Goal: Task Accomplishment & Management: Manage account settings

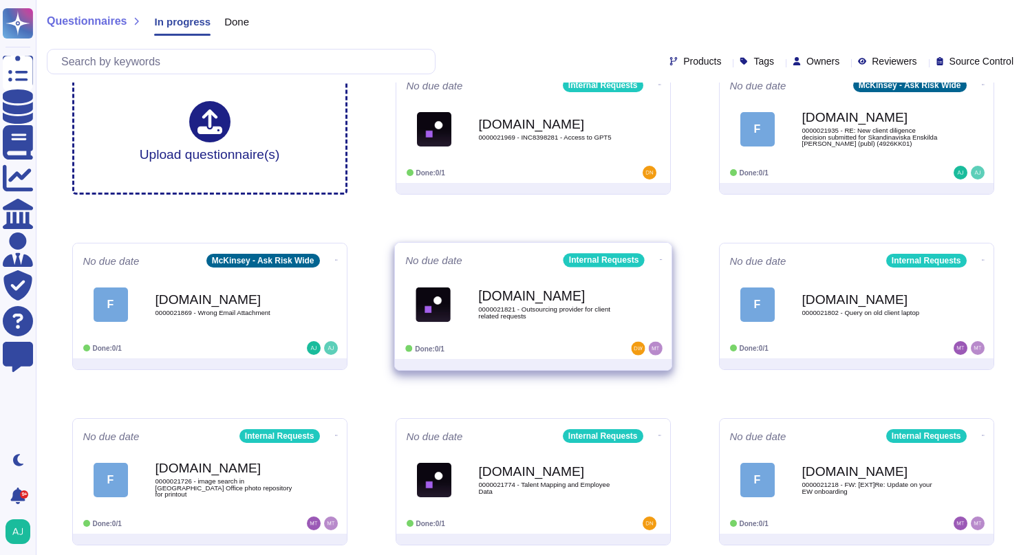
scroll to position [28, 0]
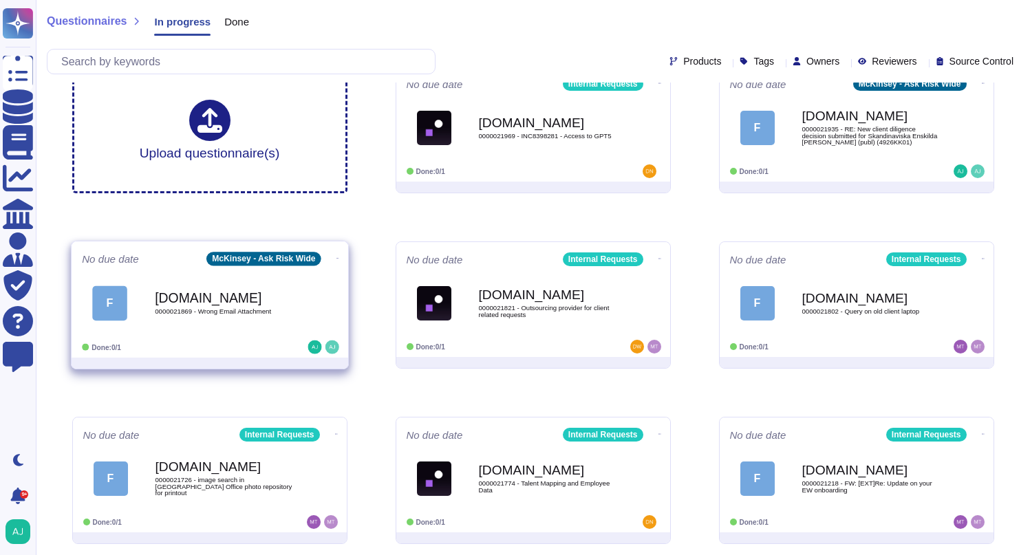
click at [253, 343] on div at bounding box center [294, 347] width 85 height 14
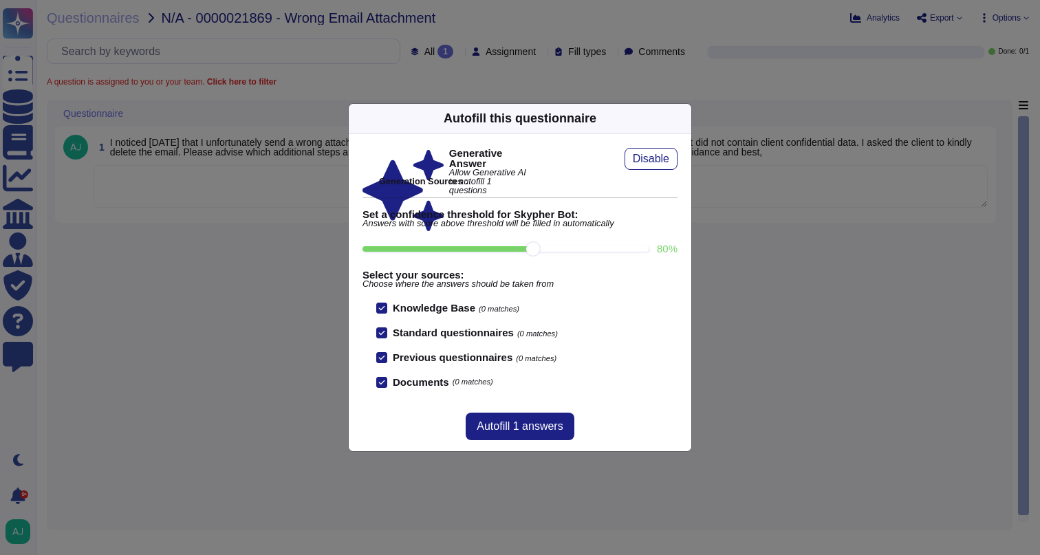
click at [113, 24] on div "Autofill this questionnaire Generative Answer Allow Generative AI to autofill 1…" at bounding box center [520, 277] width 1040 height 555
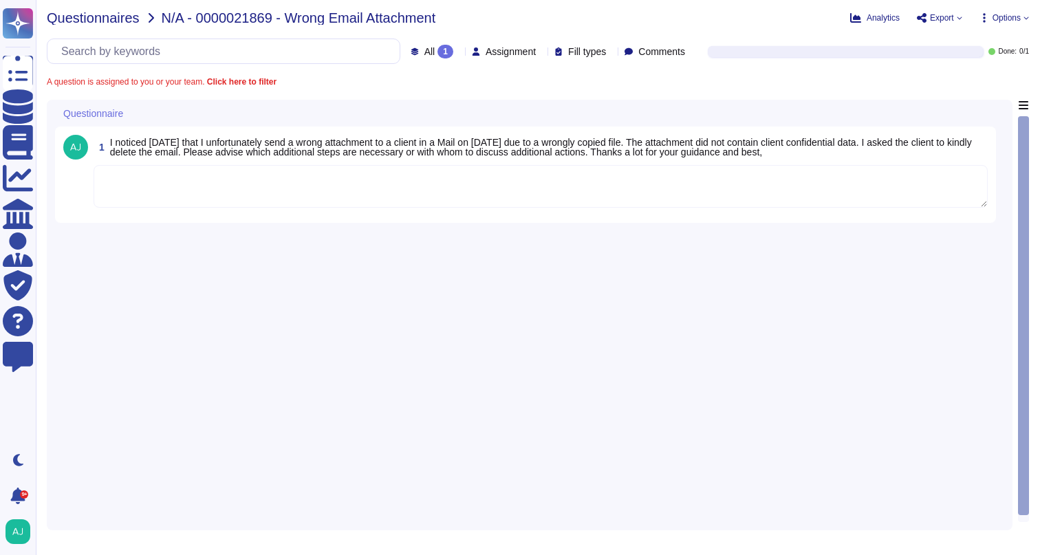
click at [104, 18] on span "Questionnaires" at bounding box center [93, 18] width 93 height 14
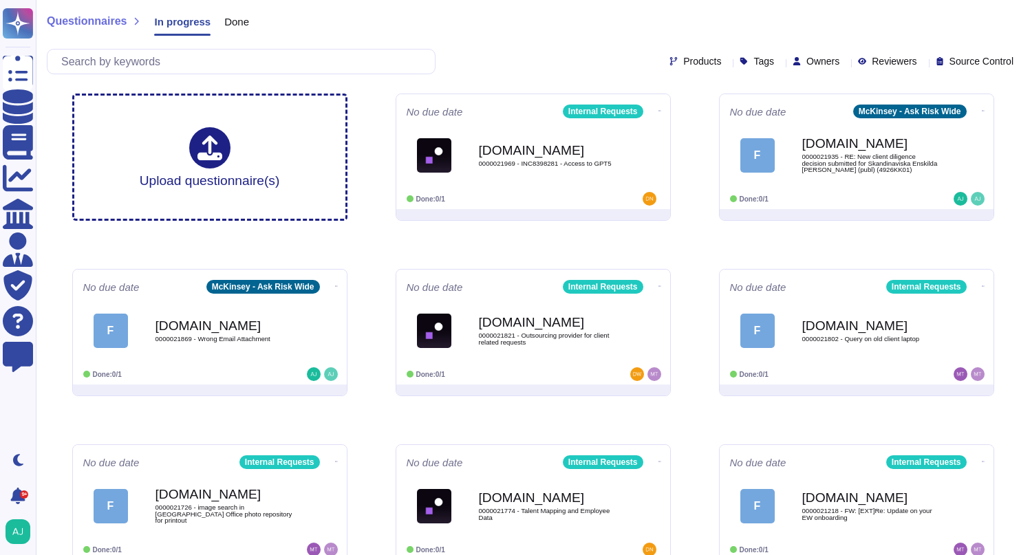
click at [484, 37] on div "Questionnaires In progress Done" at bounding box center [533, 25] width 972 height 28
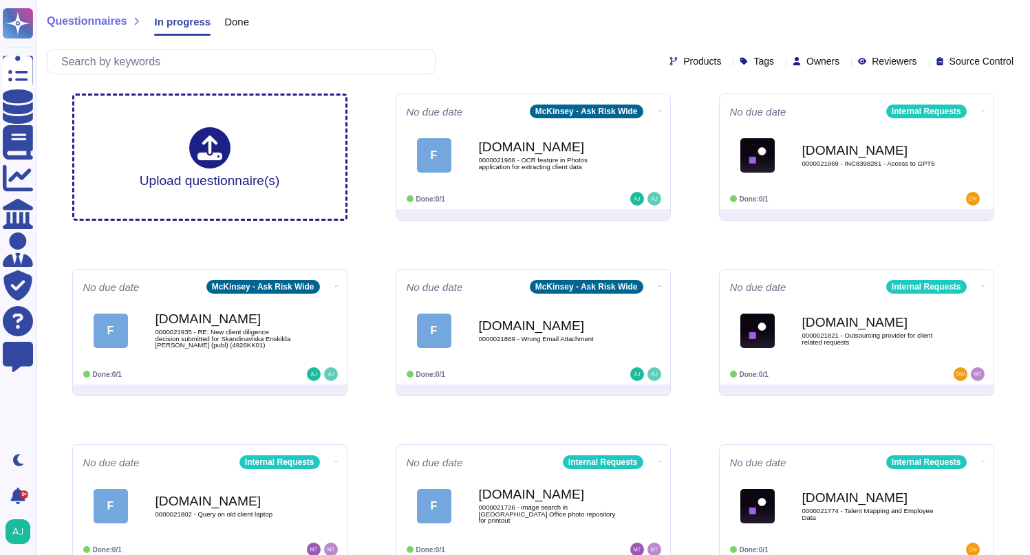
drag, startPoint x: 550, startPoint y: 195, endPoint x: 542, endPoint y: 180, distance: 17.5
click at [550, 195] on div "Done: 0/1" at bounding box center [490, 199] width 169 height 14
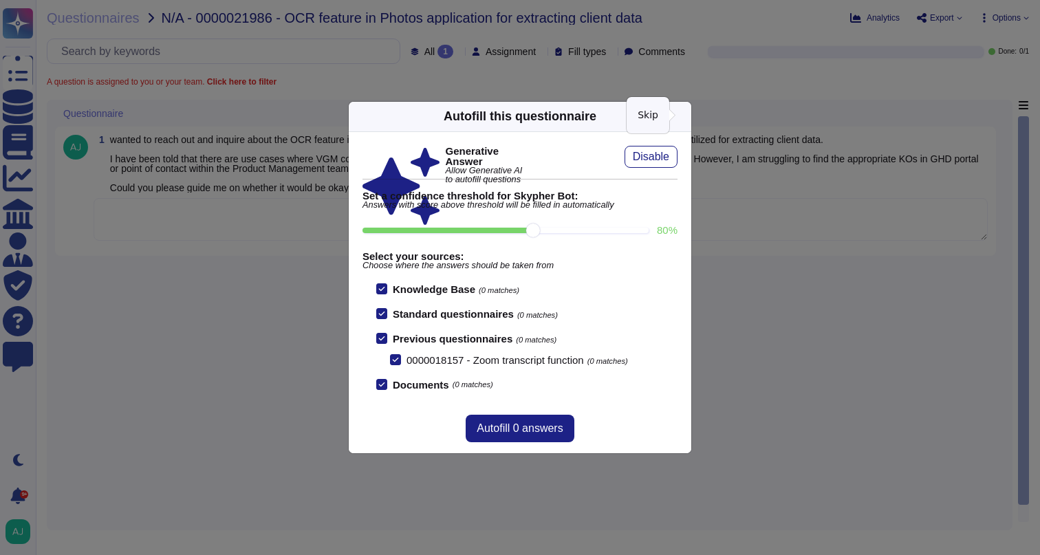
click at [683, 116] on icon at bounding box center [683, 116] width 0 height 0
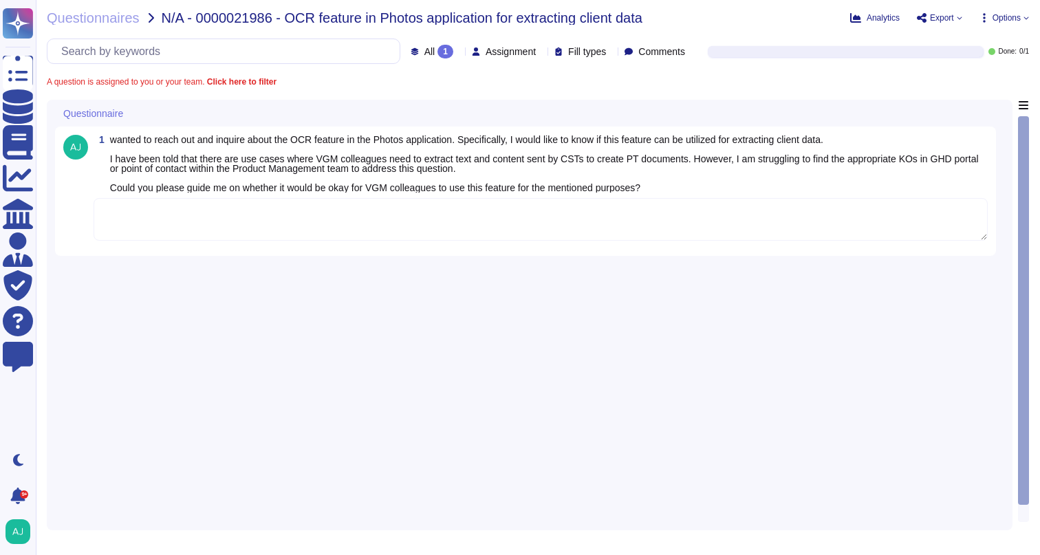
click at [82, 25] on div "Questionnaires N/A - 0000021986 - OCR feature in Photos application for extract…" at bounding box center [538, 277] width 1004 height 555
click at [83, 14] on span "Questionnaires" at bounding box center [93, 18] width 93 height 14
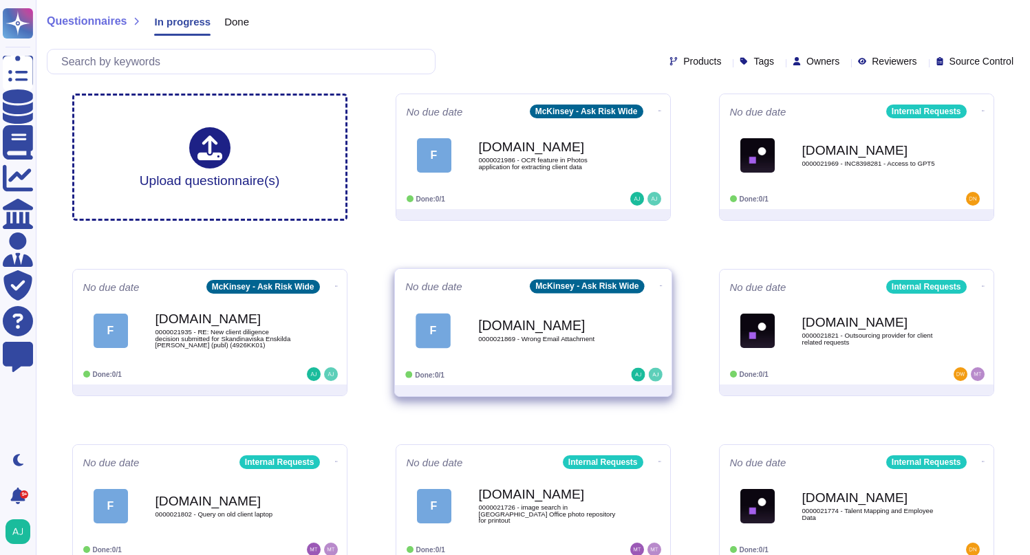
click at [574, 371] on div "Done: 0/1" at bounding box center [490, 375] width 171 height 14
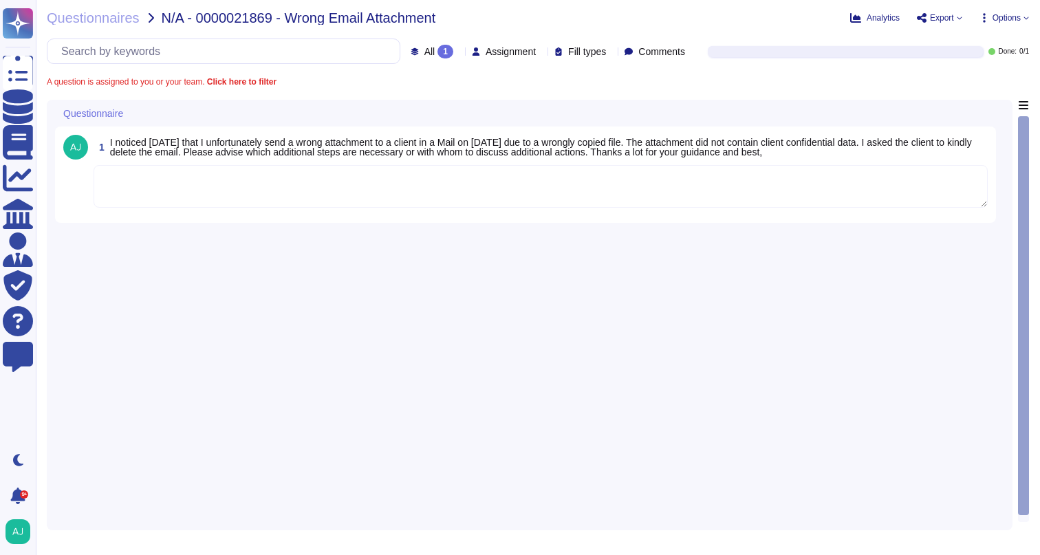
click at [268, 200] on textarea at bounding box center [541, 186] width 894 height 43
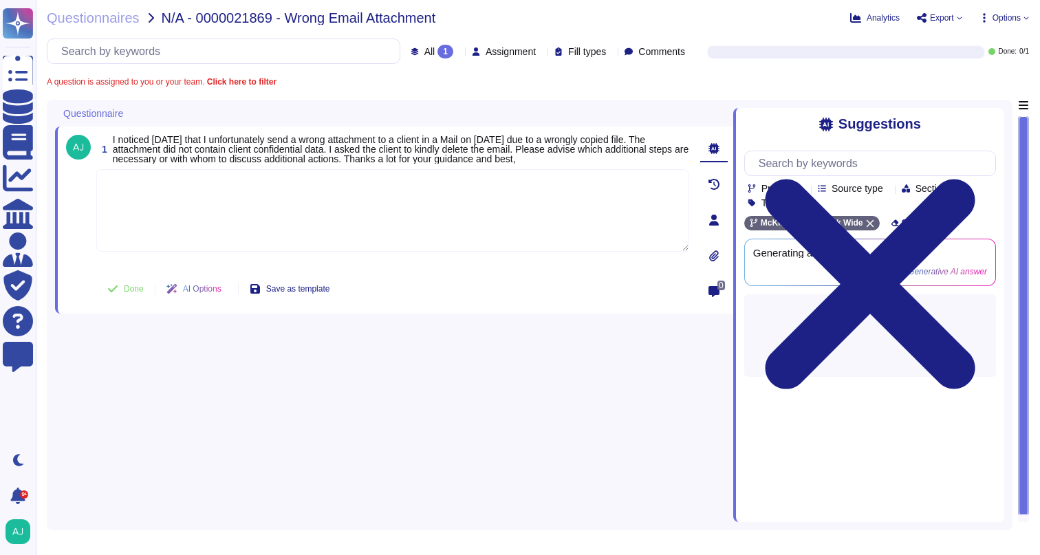
paste textarea "Thank you for contacting our Ask Risk and for flagging the situation below. I a…"
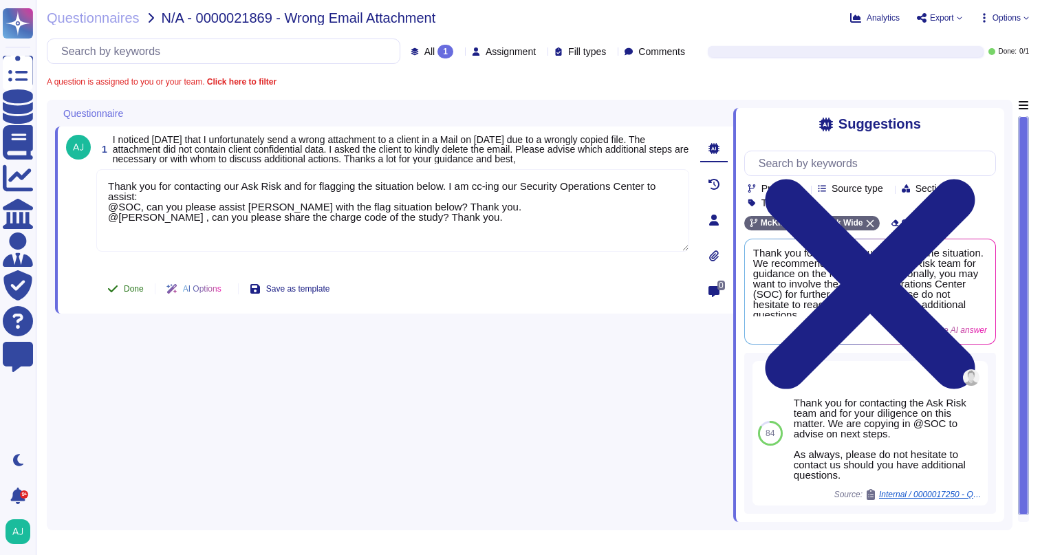
type textarea "Thank you for contacting our Ask Risk and for flagging the situation below. I a…"
click at [135, 285] on span "Done" at bounding box center [134, 289] width 20 height 8
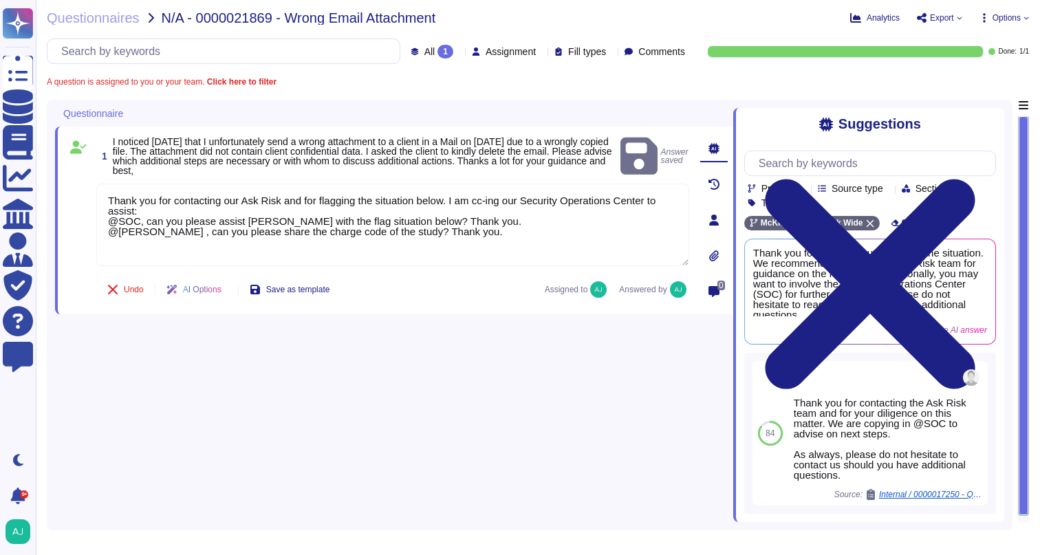
click at [119, 25] on div "Questionnaires N/A - 0000021869 - Wrong Email Attachment Analytics Export Optio…" at bounding box center [538, 277] width 1004 height 555
click at [116, 17] on span "Questionnaires" at bounding box center [93, 18] width 93 height 14
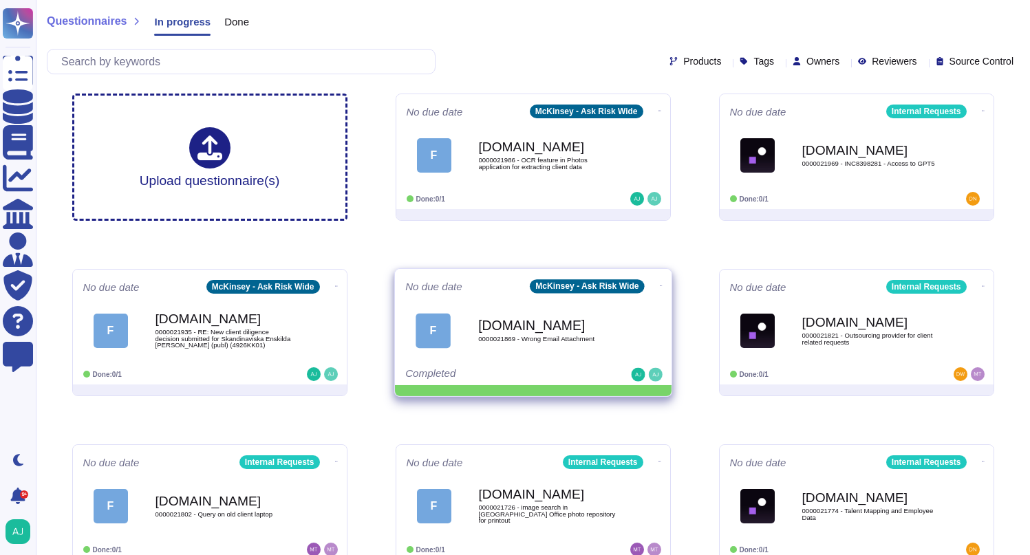
click at [658, 113] on icon at bounding box center [659, 110] width 3 height 3
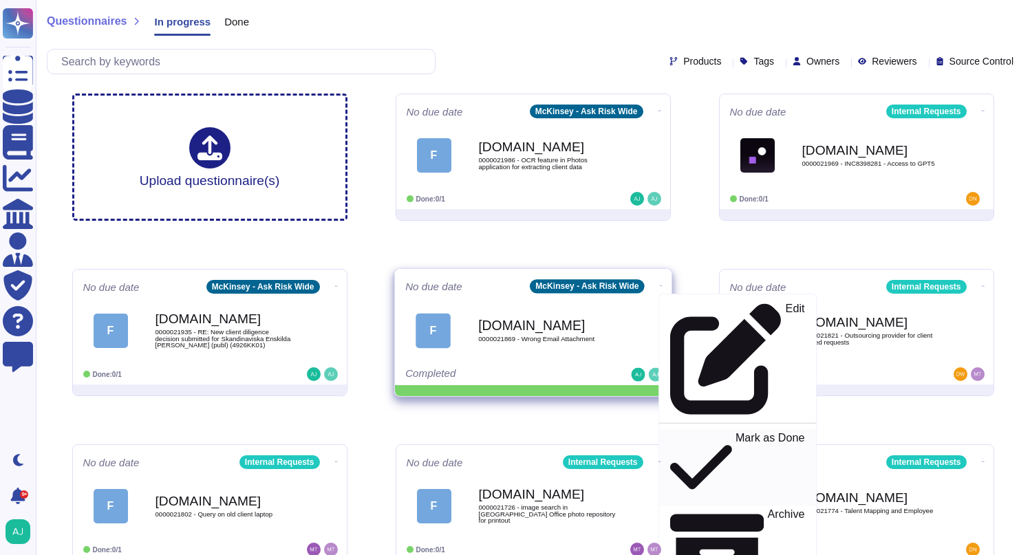
click at [735, 433] on p "Mark as Done" at bounding box center [769, 468] width 69 height 70
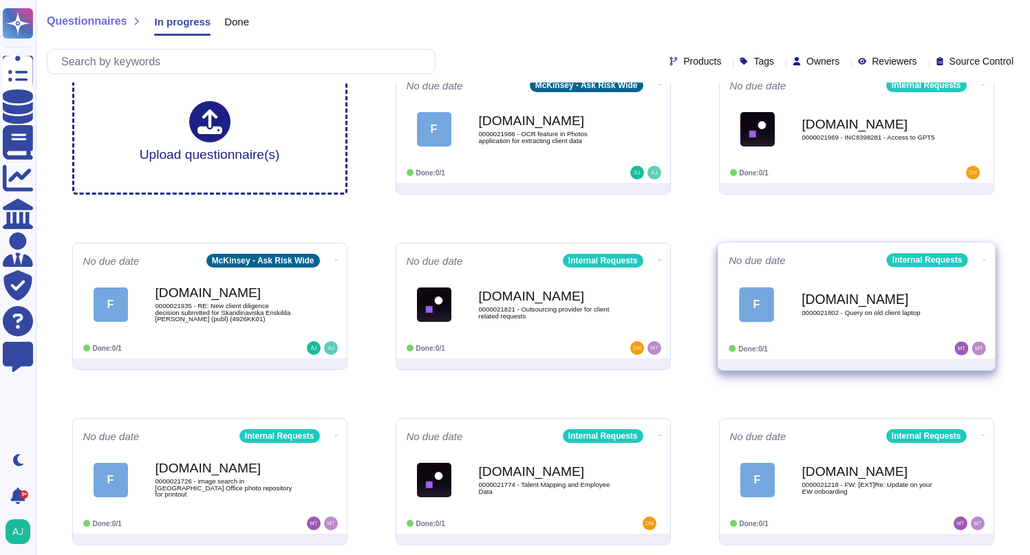
scroll to position [28, 0]
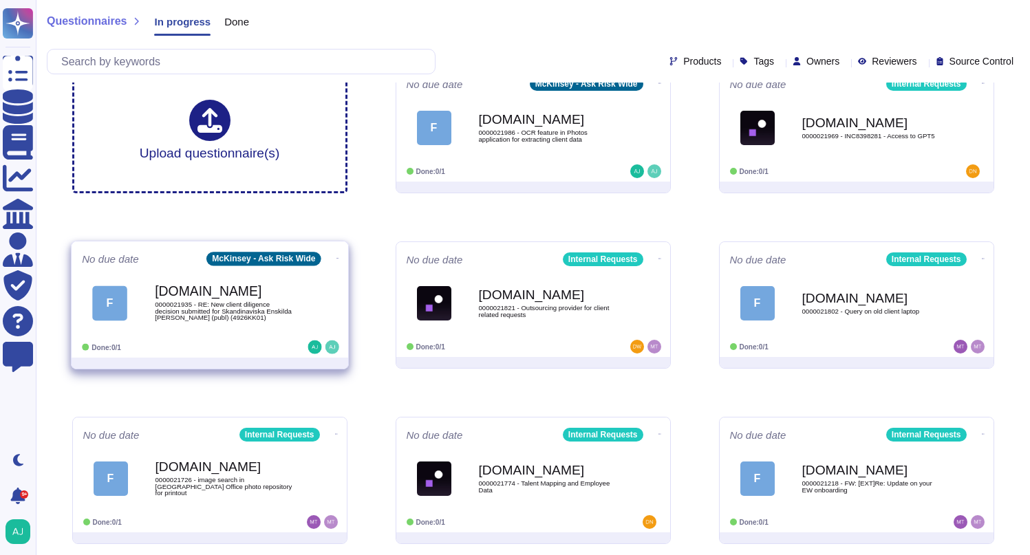
click at [340, 292] on div "No due date McKinsey - Ask Risk Wide F [DOMAIN_NAME] 0000021935 - RE: New clien…" at bounding box center [210, 299] width 276 height 116
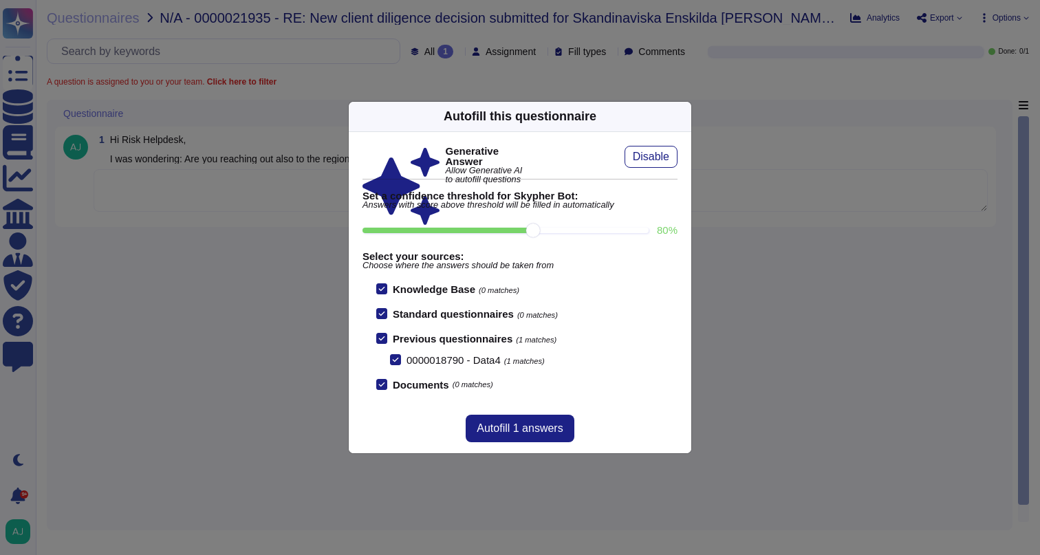
click at [705, 182] on icon at bounding box center [815, 292] width 220 height 220
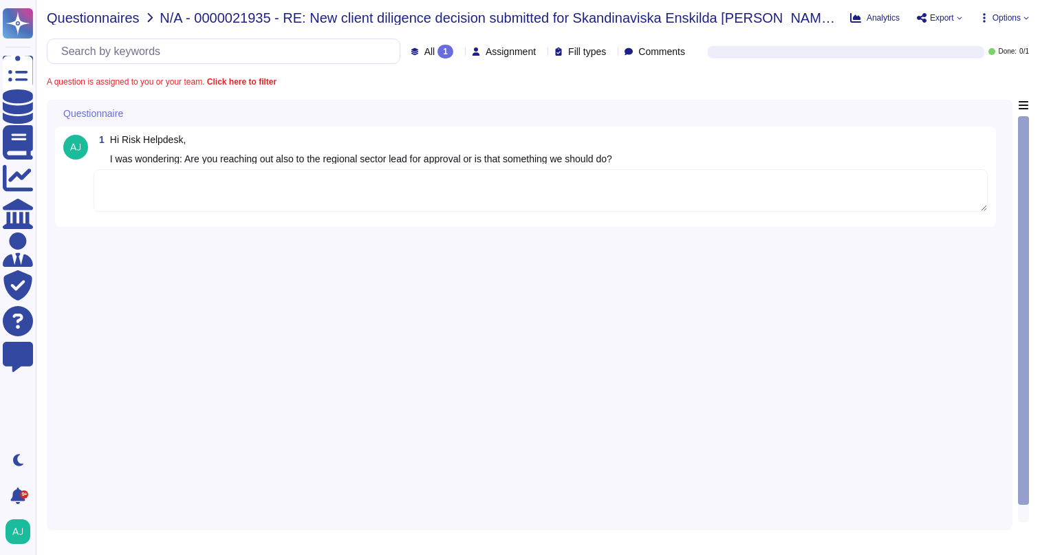
click at [94, 18] on span "Questionnaires" at bounding box center [93, 18] width 93 height 14
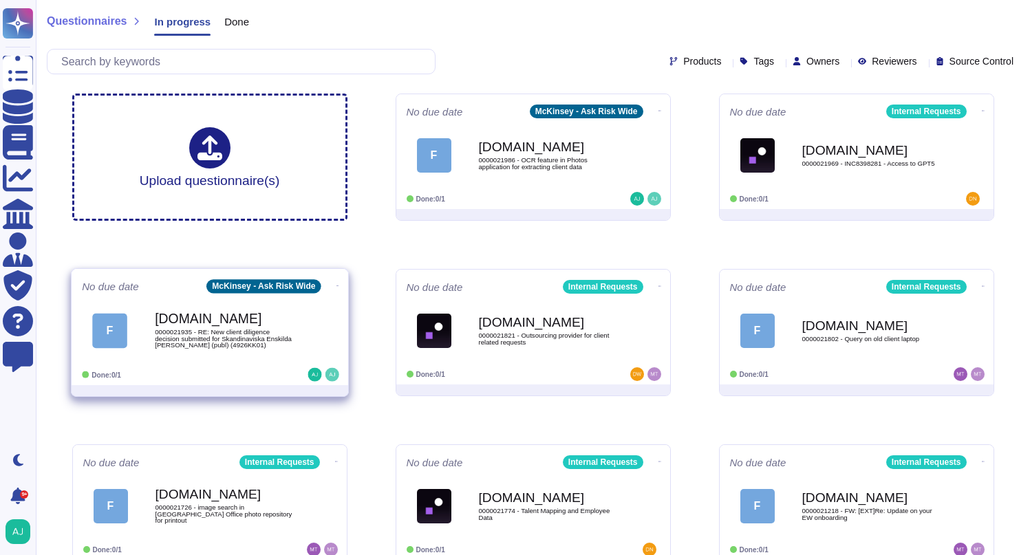
click at [337, 283] on div "No due date McKinsey - Ask Risk Wide F [DOMAIN_NAME] 0000021935 - RE: New clien…" at bounding box center [210, 327] width 276 height 116
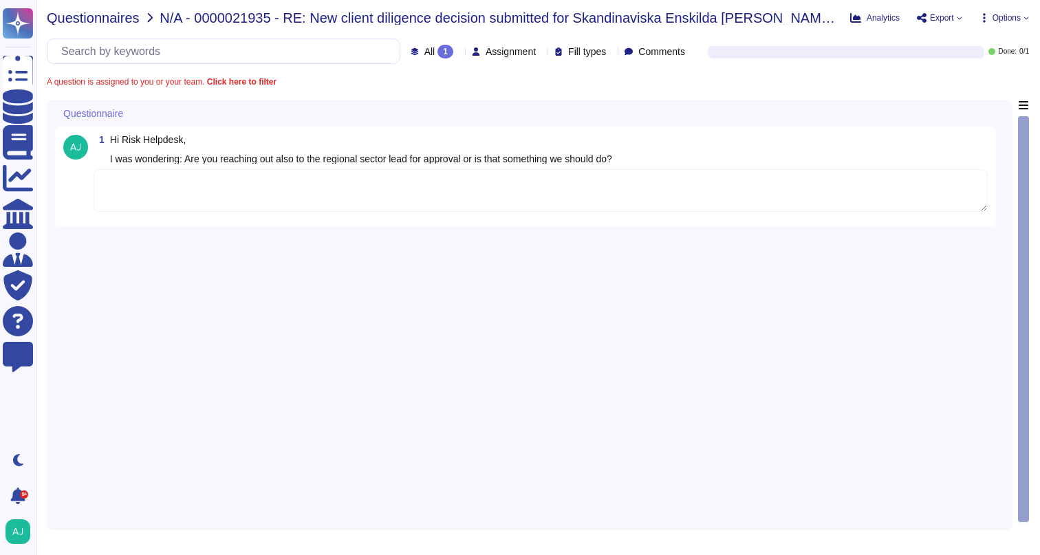
click at [100, 23] on span "Questionnaires" at bounding box center [93, 18] width 93 height 14
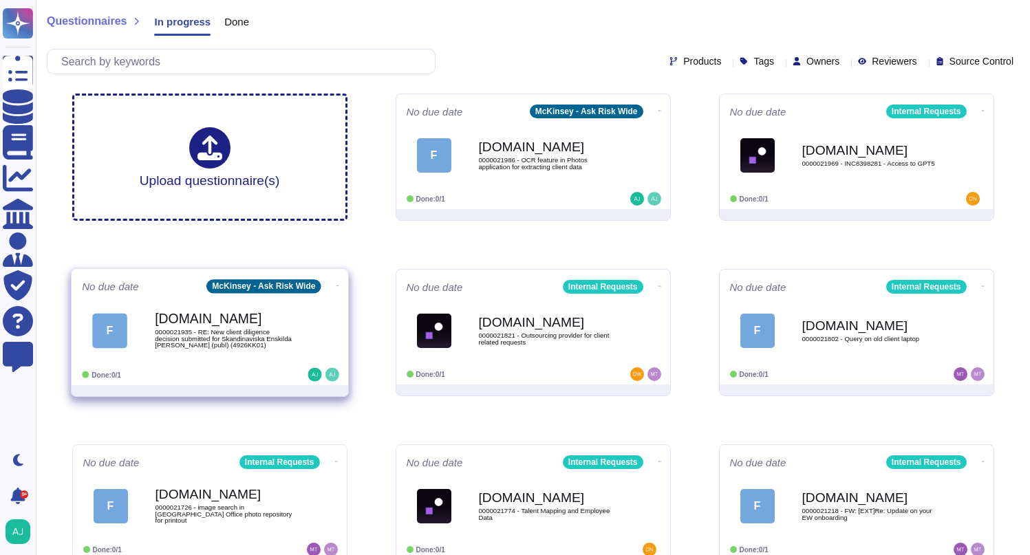
click at [658, 113] on icon at bounding box center [659, 110] width 3 height 3
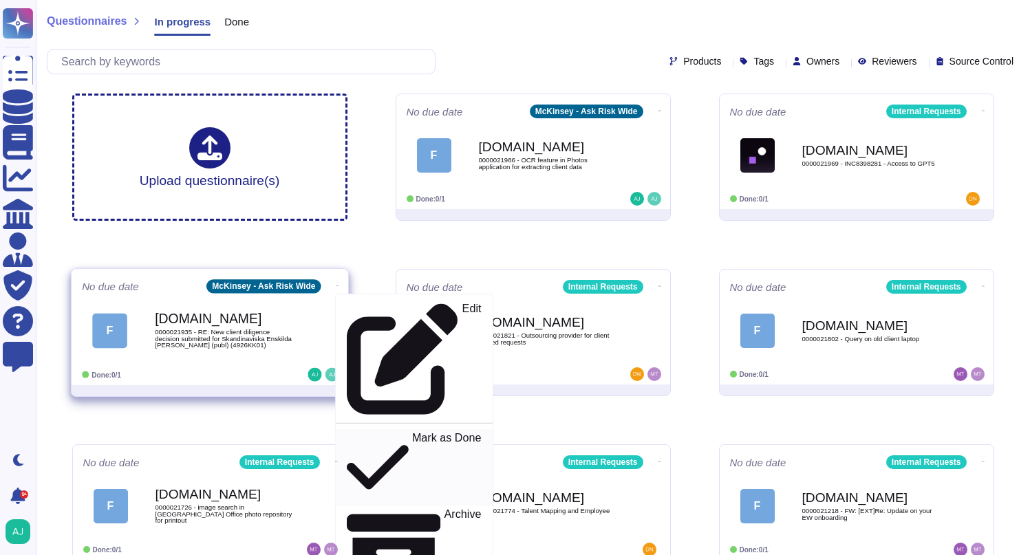
click at [418, 433] on p "Mark as Done" at bounding box center [445, 468] width 69 height 70
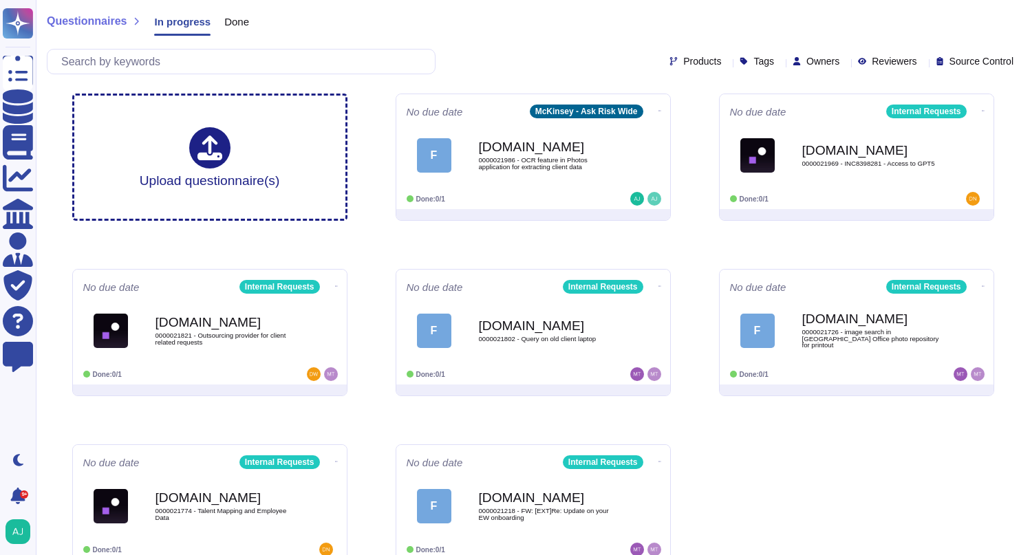
click at [235, 24] on span "Done" at bounding box center [236, 22] width 25 height 10
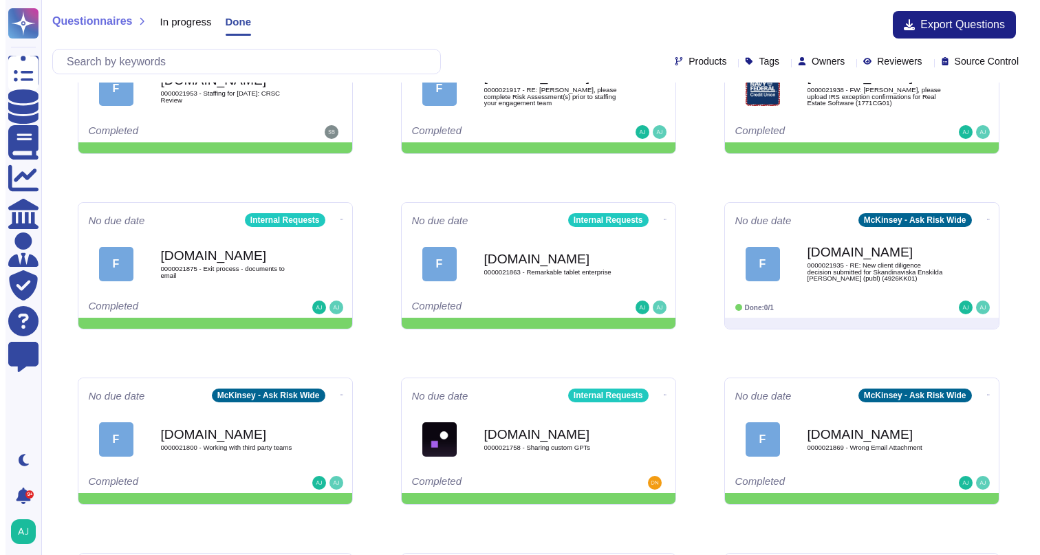
scroll to position [481, 0]
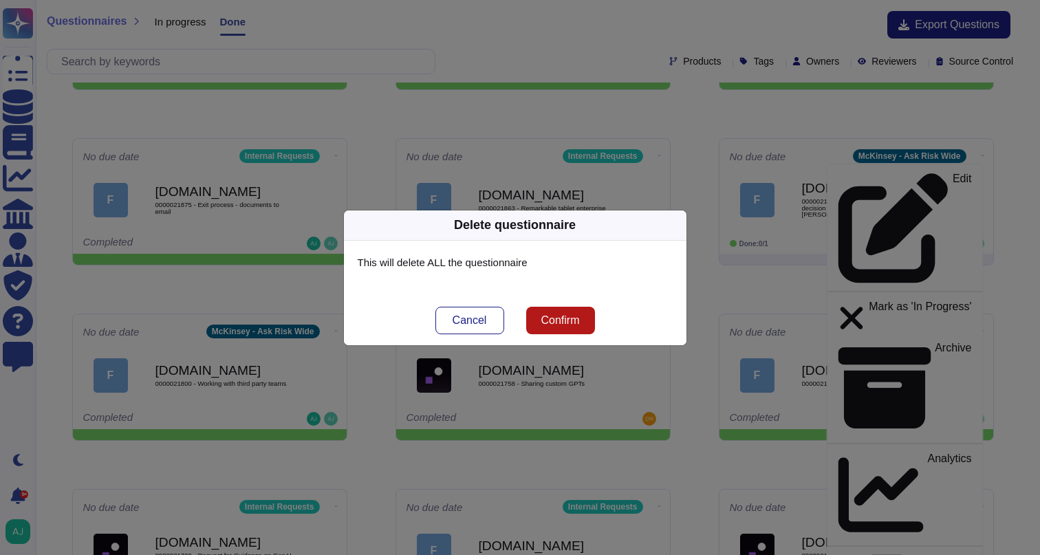
click at [577, 318] on span "Confirm" at bounding box center [560, 320] width 39 height 11
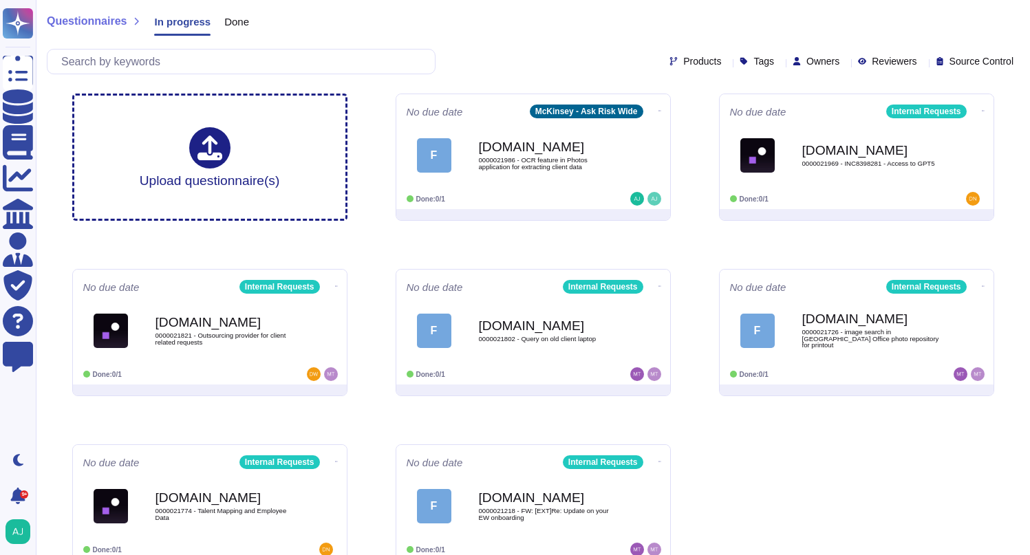
click at [88, 26] on span "Questionnaires" at bounding box center [87, 21] width 80 height 11
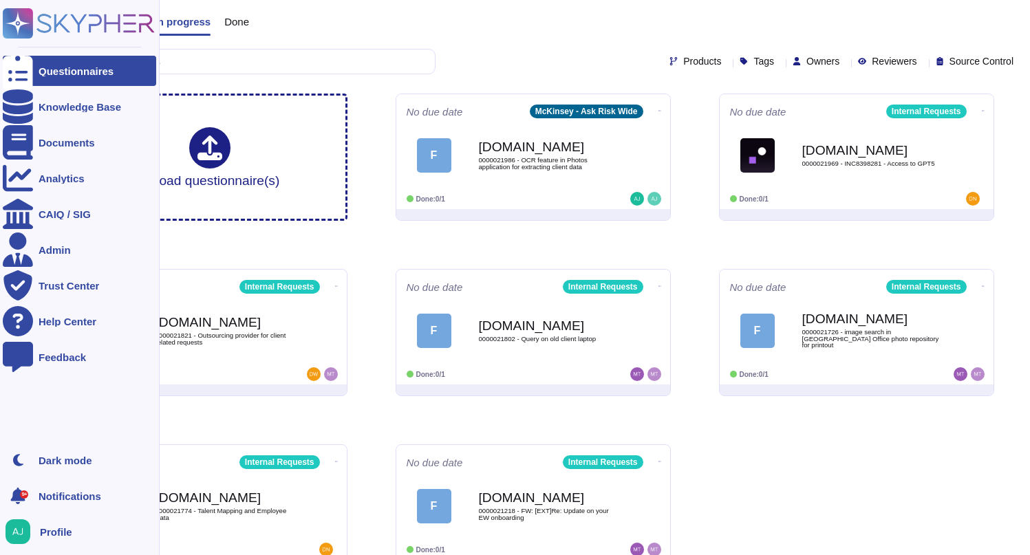
click at [57, 71] on div "Questionnaires" at bounding box center [76, 71] width 75 height 10
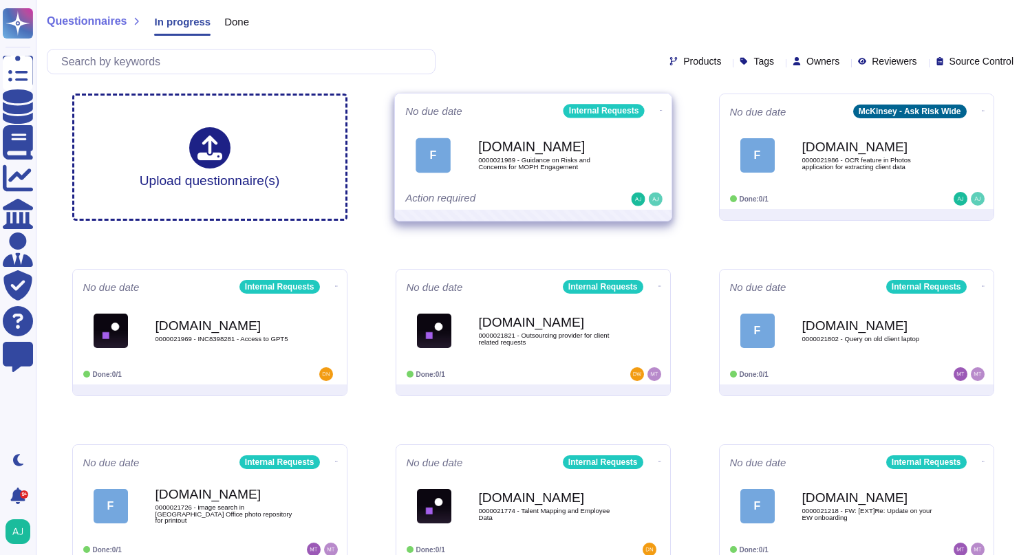
click at [541, 193] on div "Action required" at bounding box center [490, 200] width 171 height 14
